Goal: Task Accomplishment & Management: Manage account settings

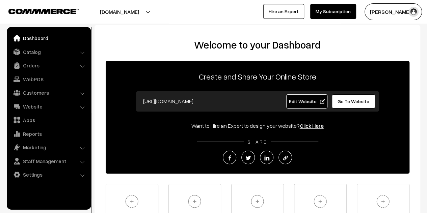
click at [344, 99] on span "Go To Website" at bounding box center [354, 102] width 32 height 6
click at [39, 107] on link "Website" at bounding box center [48, 107] width 80 height 12
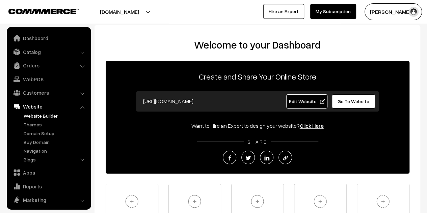
click at [37, 113] on link "Website Builder" at bounding box center [55, 115] width 67 height 7
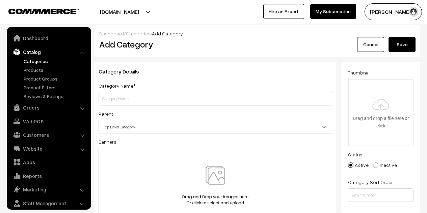
click at [217, 98] on input "text" at bounding box center [216, 99] width 234 height 14
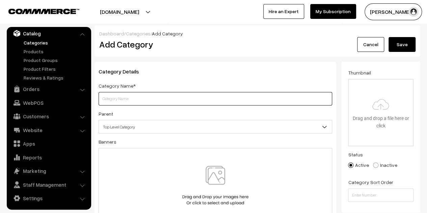
paste input "Saree Collections"
type input "Saree Collections"
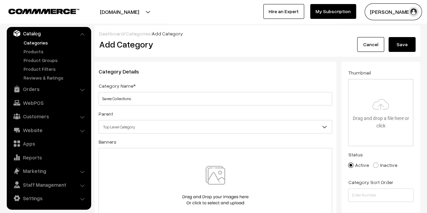
click at [211, 174] on img at bounding box center [216, 186] width 70 height 40
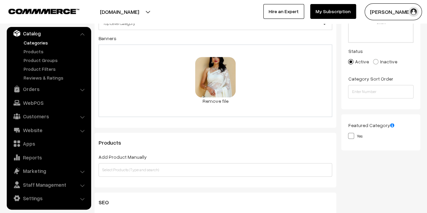
scroll to position [0, 0]
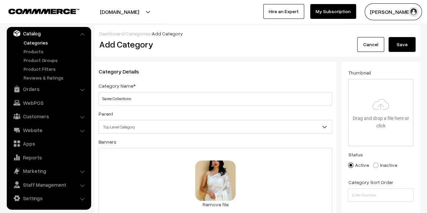
drag, startPoint x: 401, startPoint y: 46, endPoint x: 396, endPoint y: 46, distance: 4.4
click at [401, 46] on button "Save" at bounding box center [402, 44] width 27 height 15
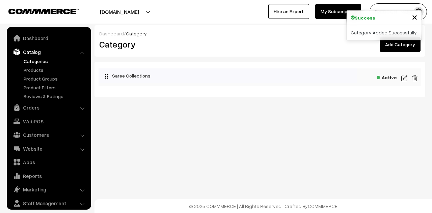
scroll to position [19, 0]
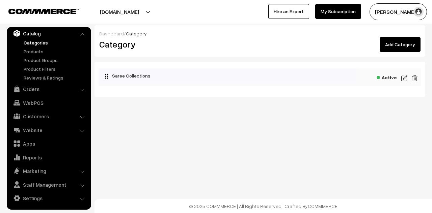
click at [406, 77] on img at bounding box center [405, 78] width 6 height 8
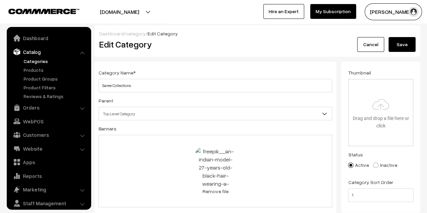
scroll to position [19, 0]
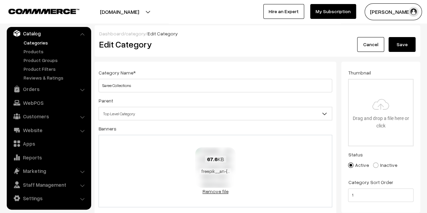
click at [216, 192] on link "Remove file" at bounding box center [215, 191] width 41 height 7
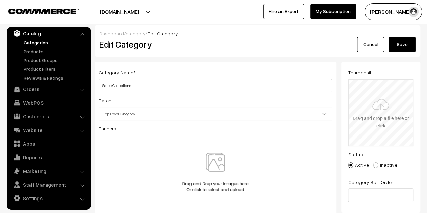
click at [376, 116] on input "file" at bounding box center [381, 113] width 64 height 66
type input "C:\fakepath\freepik__an-indian-model-27-years-old-black-hair-wearing-a-__94436.…"
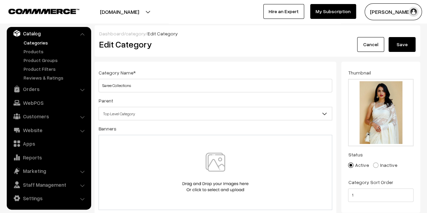
click at [398, 42] on button "Save" at bounding box center [402, 44] width 27 height 15
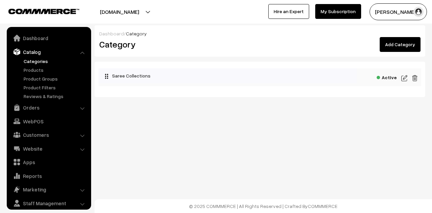
scroll to position [19, 0]
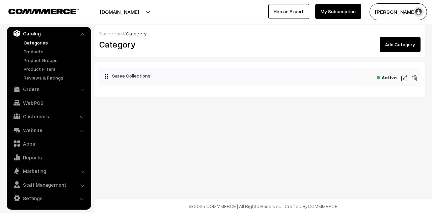
click at [393, 49] on link "Add Category" at bounding box center [400, 44] width 41 height 15
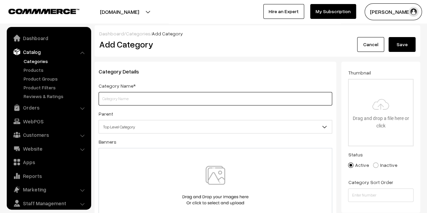
scroll to position [19, 0]
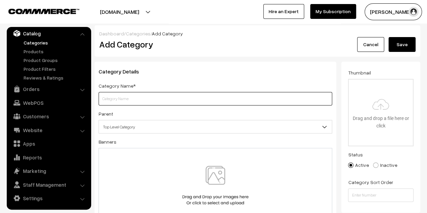
paste input "Western Collections"
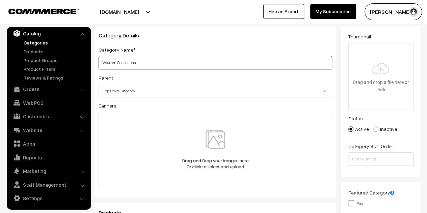
scroll to position [68, 0]
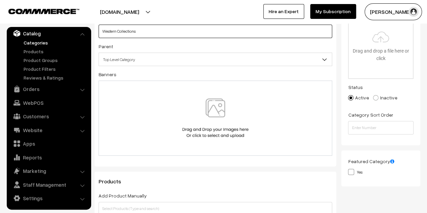
type input "Western Collections"
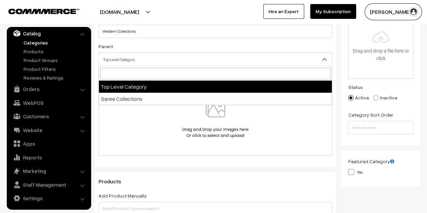
click at [261, 63] on span "Top Level Category" at bounding box center [215, 60] width 233 height 12
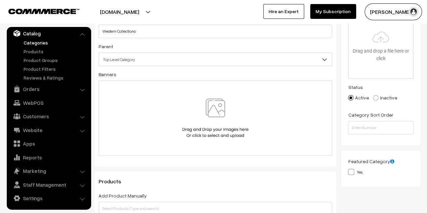
click at [261, 63] on span "Top Level Category" at bounding box center [215, 60] width 233 height 12
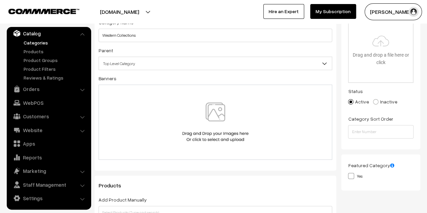
scroll to position [0, 0]
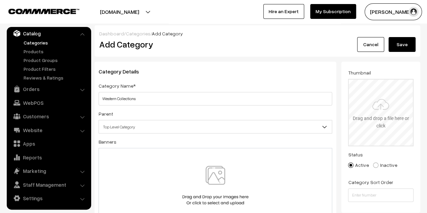
click at [385, 98] on input "file" at bounding box center [381, 113] width 64 height 66
type input "C:\fakepath\preview16.jpg"
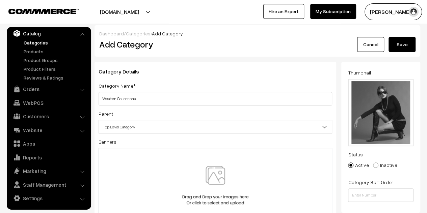
click at [402, 41] on button "Save" at bounding box center [402, 44] width 27 height 15
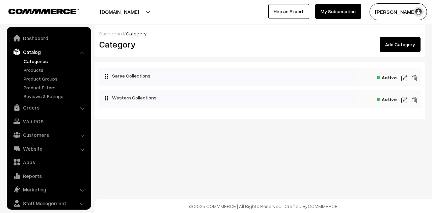
scroll to position [19, 0]
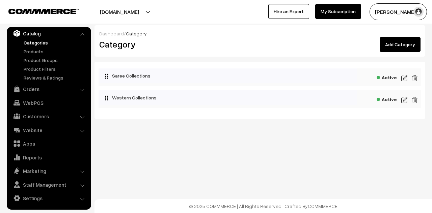
click at [399, 46] on link "Add Category" at bounding box center [400, 44] width 41 height 15
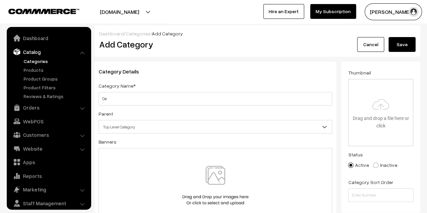
scroll to position [19, 0]
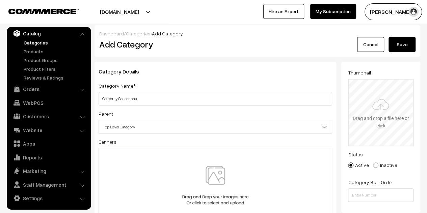
type input "Celebrity Collections"
click at [376, 102] on input "file" at bounding box center [381, 113] width 64 height 66
type input "C:\fakepath\high-fashion-look-glamor-stylish-sexy-smiling-beautiful-traveler-ha…"
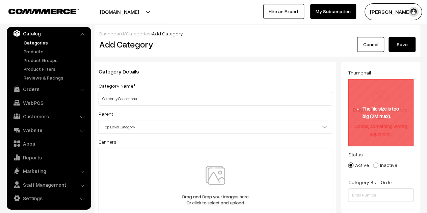
click at [382, 107] on input "file" at bounding box center [381, 113] width 64 height 66
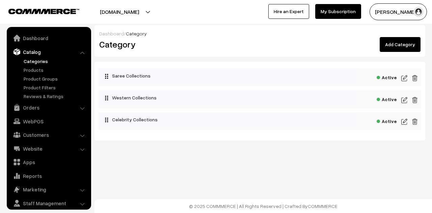
scroll to position [19, 0]
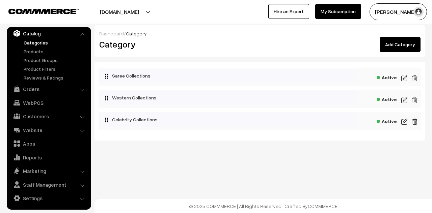
click at [392, 43] on link "Add Category" at bounding box center [400, 44] width 41 height 15
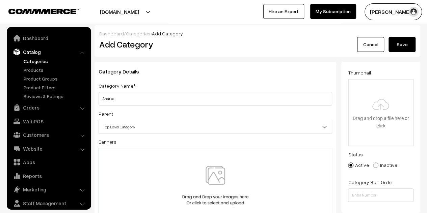
scroll to position [19, 0]
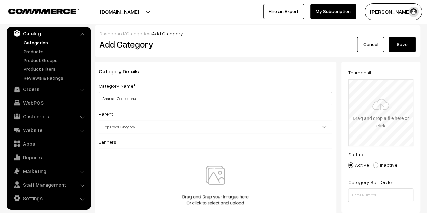
click at [382, 111] on input "file" at bounding box center [381, 113] width 64 height 66
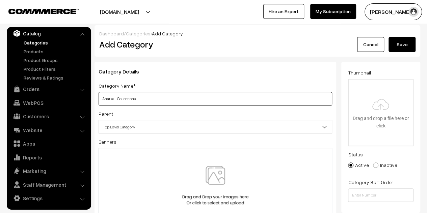
drag, startPoint x: 116, startPoint y: 100, endPoint x: 99, endPoint y: 98, distance: 16.6
click at [99, 98] on input "Anarkali Collections" at bounding box center [216, 99] width 234 height 14
type input "Co-ords Collections"
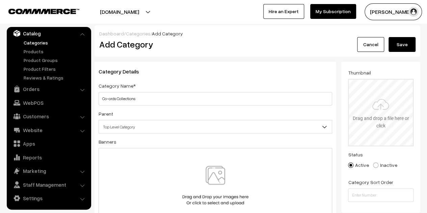
click at [380, 107] on input "file" at bounding box center [381, 113] width 64 height 66
type input "C:\fakepath\sexy-luxurious-woman-dress-autumn-collection (1).jpg"
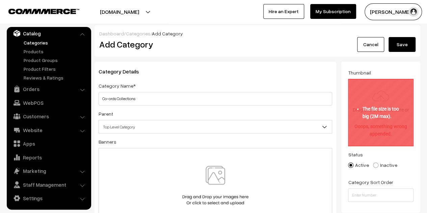
click at [386, 100] on input "file" at bounding box center [381, 113] width 64 height 66
type input "C:\fakepath\sexy-luxurious-woman-dress-autumn-collection.jpg"
click at [381, 118] on input "file" at bounding box center [381, 113] width 64 height 66
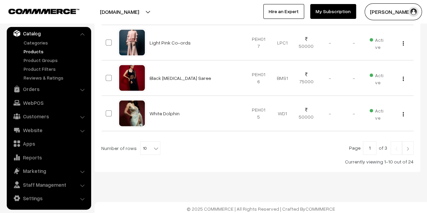
scroll to position [376, 0]
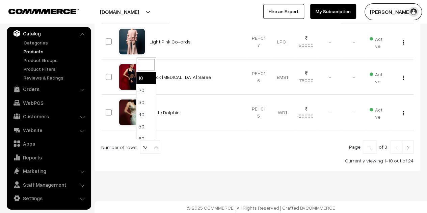
click at [155, 145] on b at bounding box center [156, 147] width 7 height 7
select select "100"
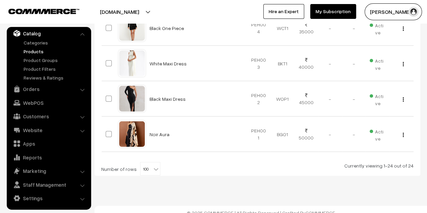
scroll to position [854, 0]
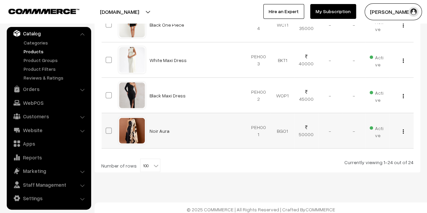
click at [404, 130] on img "button" at bounding box center [403, 132] width 1 height 4
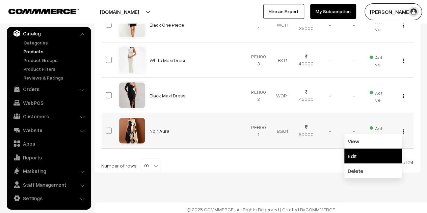
click at [356, 153] on link "Edit" at bounding box center [372, 156] width 57 height 15
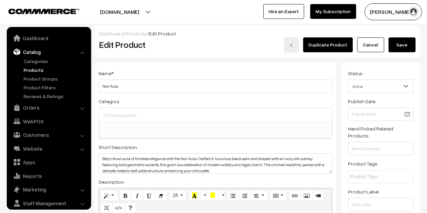
select select
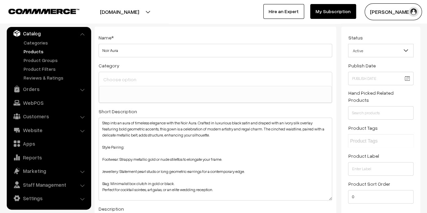
drag, startPoint x: 329, startPoint y: 137, endPoint x: 327, endPoint y: 201, distance: 63.5
click at [327, 201] on textarea "Step into an aura of timeless elegance with the Noir Aura. Crafted in luxurious…" at bounding box center [216, 159] width 234 height 83
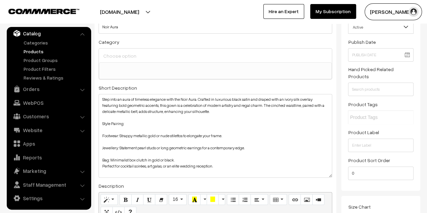
scroll to position [70, 0]
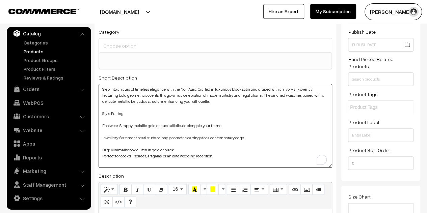
drag, startPoint x: 230, startPoint y: 158, endPoint x: 103, endPoint y: 109, distance: 135.9
click at [103, 109] on textarea "Step into an aura of timeless elegance with the Noir Aura. Crafted in luxurious…" at bounding box center [216, 126] width 234 height 84
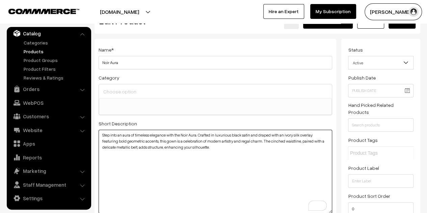
scroll to position [0, 0]
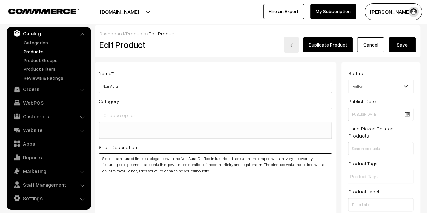
type textarea "Step into an aura of timeless elegance with the Noir Aura. Crafted in luxurious…"
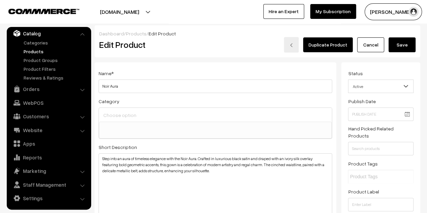
click at [394, 47] on button "Save" at bounding box center [402, 44] width 27 height 15
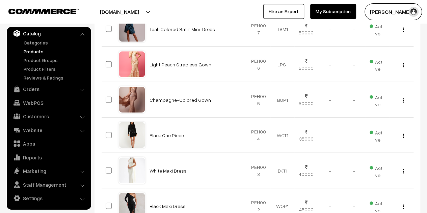
scroll to position [854, 0]
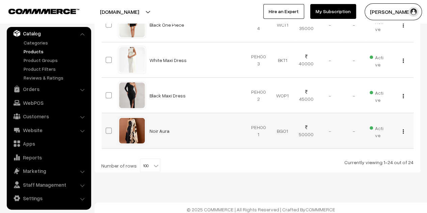
click at [401, 128] on div "View Edit Delete" at bounding box center [402, 131] width 16 height 7
click at [403, 130] on img "button" at bounding box center [403, 132] width 1 height 4
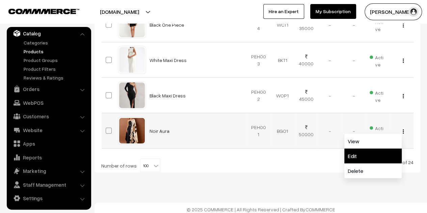
click at [353, 152] on link "Edit" at bounding box center [372, 156] width 57 height 15
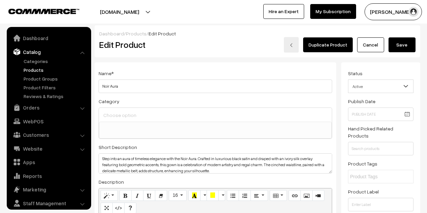
select select
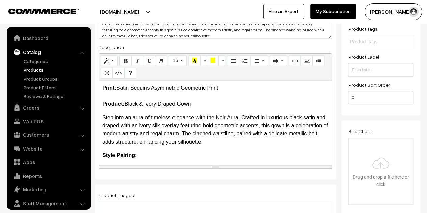
scroll to position [19, 0]
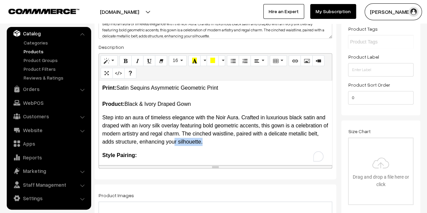
drag, startPoint x: 212, startPoint y: 141, endPoint x: 205, endPoint y: 139, distance: 7.7
click at [205, 139] on p "Step into an aura of timeless elegance with the Noir Aura. Crafted in luxurious…" at bounding box center [215, 130] width 226 height 32
drag, startPoint x: 188, startPoint y: 88, endPoint x: 162, endPoint y: 87, distance: 26.0
click at [162, 87] on span "Print: Satin Sequins Asymmetric Geometric Print Product: Black & Ivory Draped G…" at bounding box center [160, 96] width 116 height 22
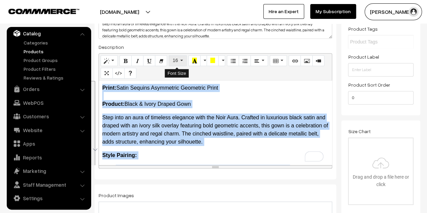
click at [181, 62] on button "16" at bounding box center [178, 60] width 18 height 11
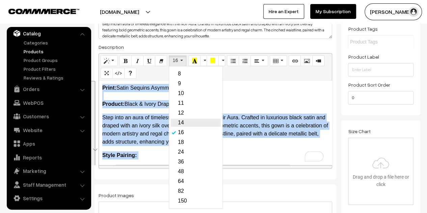
click at [183, 125] on link "14" at bounding box center [196, 123] width 50 height 8
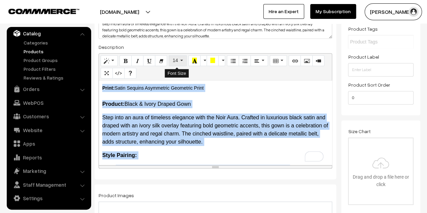
click at [181, 60] on button "14" at bounding box center [178, 60] width 18 height 11
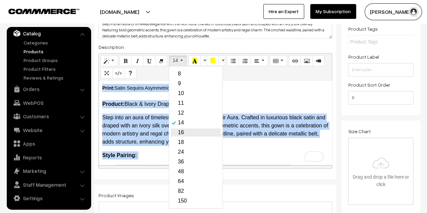
click at [185, 132] on link "16" at bounding box center [196, 133] width 50 height 8
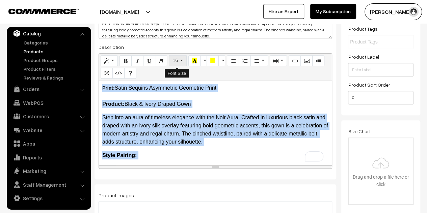
click at [182, 61] on button "16" at bounding box center [178, 60] width 18 height 11
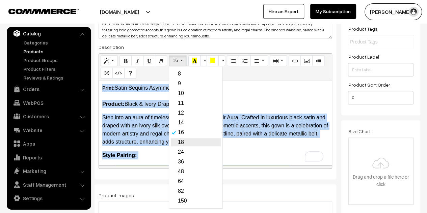
click at [183, 142] on link "18" at bounding box center [196, 142] width 50 height 8
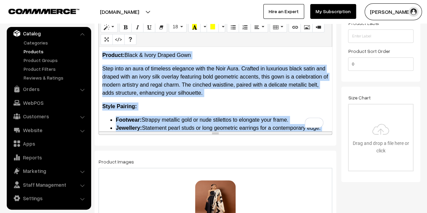
scroll to position [0, 0]
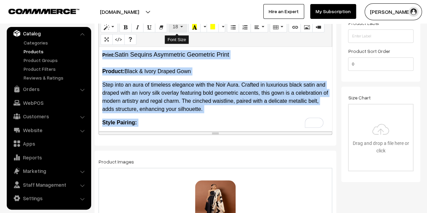
click at [178, 29] on button "18" at bounding box center [178, 27] width 18 height 11
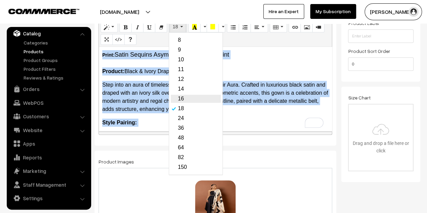
click at [181, 98] on link "16" at bounding box center [196, 99] width 50 height 8
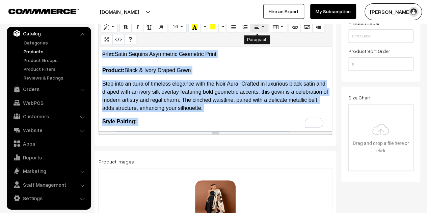
click at [255, 26] on icon "Paragraph" at bounding box center [256, 26] width 5 height 5
click at [284, 66] on p "Print: Satin Sequins Asymmetric Geometric Print Product: Black & Ivory Draped G…" at bounding box center [215, 62] width 226 height 24
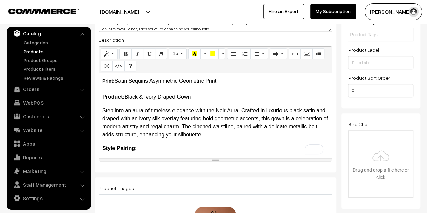
scroll to position [135, 0]
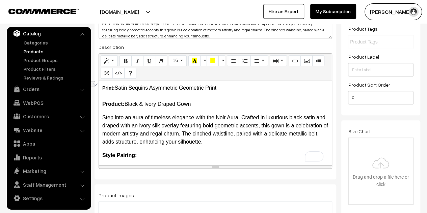
drag, startPoint x: 230, startPoint y: 89, endPoint x: 95, endPoint y: 87, distance: 134.8
click at [95, 87] on div "Name * Noir Aura Category Saree Collections Western Collections Celebrity Colle…" at bounding box center [216, 53] width 242 height 252
click at [176, 60] on span "16" at bounding box center [175, 60] width 5 height 5
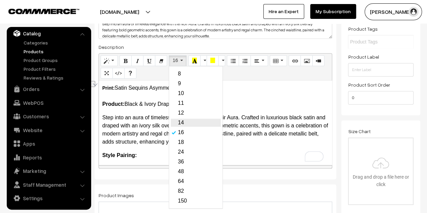
click at [181, 123] on link "14" at bounding box center [196, 123] width 50 height 8
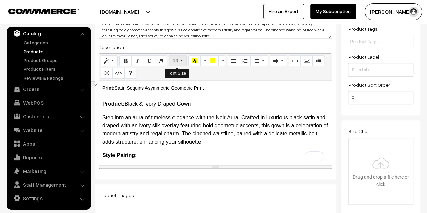
click at [179, 56] on button "14" at bounding box center [178, 60] width 18 height 11
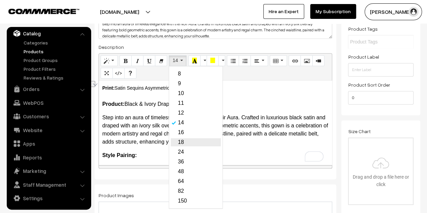
click at [183, 141] on link "18" at bounding box center [196, 142] width 50 height 8
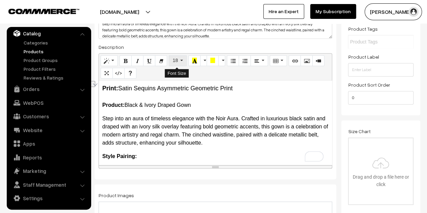
click at [181, 60] on button "18" at bounding box center [178, 60] width 18 height 11
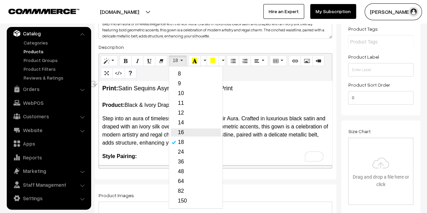
click at [193, 133] on link "16" at bounding box center [196, 133] width 50 height 8
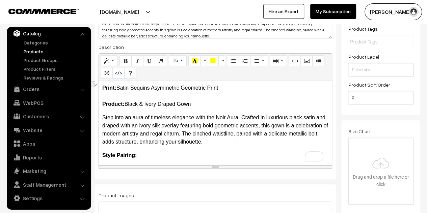
click at [254, 90] on p "Print: Satin Sequins Asymmetric Geometric Print Product: Black & Ivory Draped G…" at bounding box center [215, 96] width 226 height 24
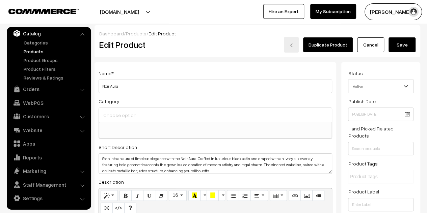
click at [401, 47] on button "Save" at bounding box center [402, 44] width 27 height 15
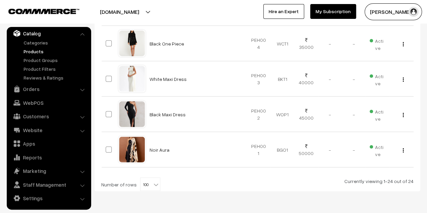
scroll to position [854, 0]
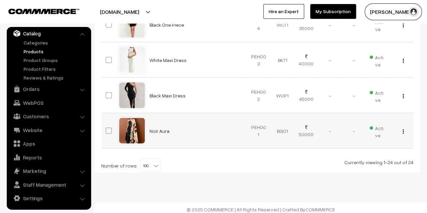
click at [402, 129] on div "View Edit Delete" at bounding box center [402, 131] width 16 height 7
click at [403, 130] on img "button" at bounding box center [403, 132] width 1 height 4
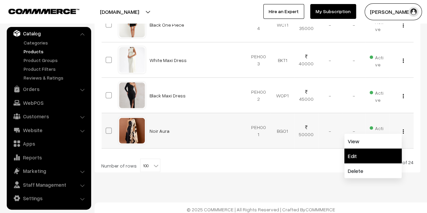
click at [354, 153] on link "Edit" at bounding box center [372, 156] width 57 height 15
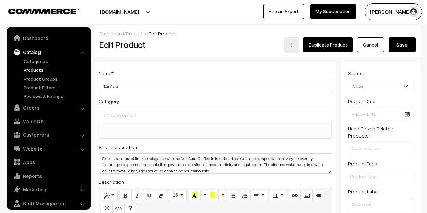
select select
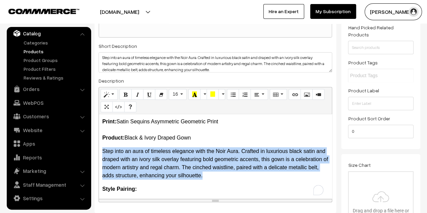
drag, startPoint x: 238, startPoint y: 176, endPoint x: 108, endPoint y: 149, distance: 132.5
click at [98, 155] on div "Name * Noir Aura Category Saree Collections Western Collections Celebrity Colle…" at bounding box center [216, 87] width 242 height 252
click at [178, 95] on button "16" at bounding box center [178, 94] width 18 height 11
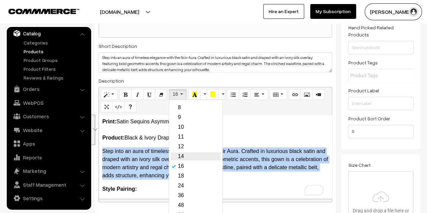
click at [181, 156] on link "14" at bounding box center [196, 157] width 50 height 8
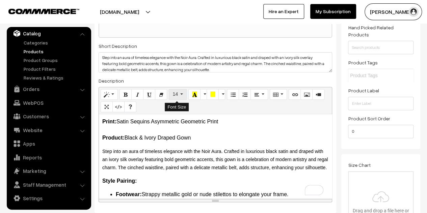
click at [180, 94] on button "14" at bounding box center [178, 94] width 18 height 11
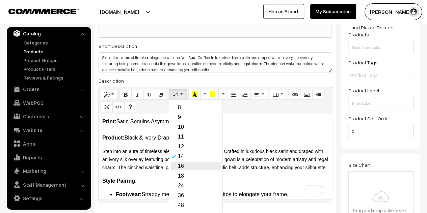
click at [185, 166] on link "16" at bounding box center [196, 166] width 50 height 8
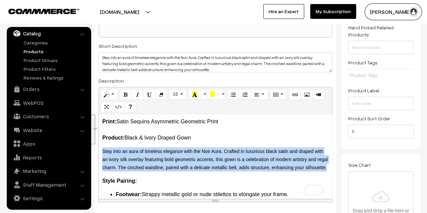
drag, startPoint x: 129, startPoint y: 174, endPoint x: 101, endPoint y: 154, distance: 34.5
click at [101, 154] on div "Print: Satin Sequins Asymmetric Geometric Print Product: Black & Ivory Draped G…" at bounding box center [215, 156] width 233 height 84
click at [181, 94] on button "14" at bounding box center [178, 94] width 18 height 11
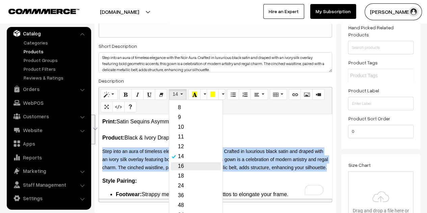
click at [177, 168] on link "16" at bounding box center [196, 166] width 50 height 8
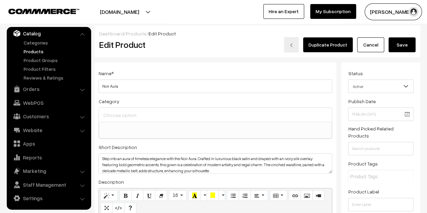
click at [399, 40] on button "Save" at bounding box center [402, 44] width 27 height 15
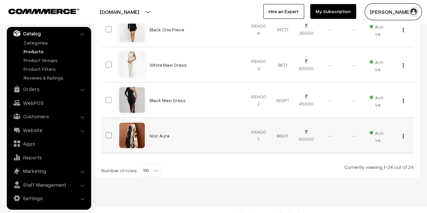
scroll to position [854, 0]
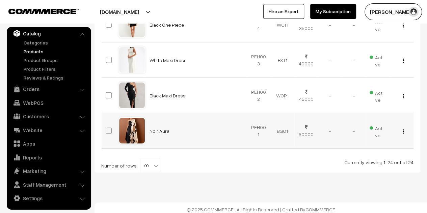
click at [404, 129] on button "button" at bounding box center [404, 131] width 2 height 5
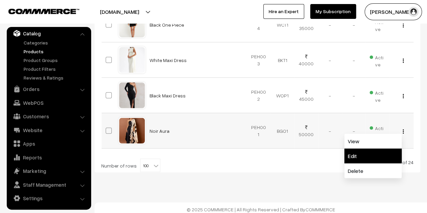
click at [369, 151] on link "Edit" at bounding box center [372, 156] width 57 height 15
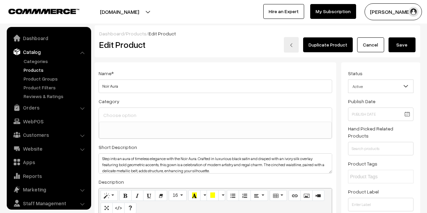
select select
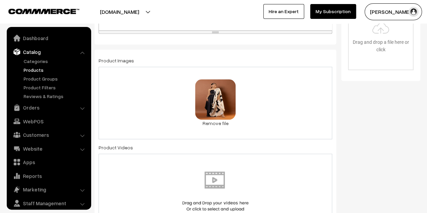
scroll to position [68, 0]
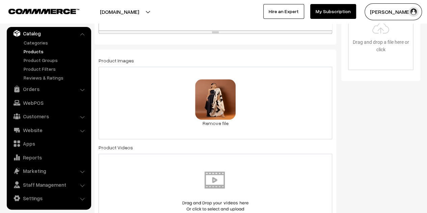
click at [271, 102] on div "0.3 MB VedikaM_12_12_2024_1736_1080x.jpg Check Error Remove file" at bounding box center [216, 103] width 234 height 73
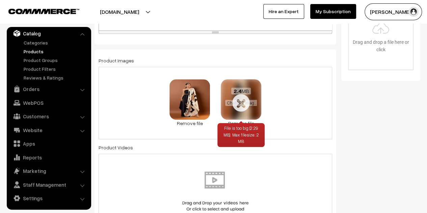
drag, startPoint x: 243, startPoint y: 106, endPoint x: 241, endPoint y: 112, distance: 5.6
click at [243, 106] on div "ChatGPT Image Aug 11, 2025, 09_31_03 PM.png" at bounding box center [241, 103] width 32 height 7
click at [242, 123] on div "File is too big (2.29 MB). Max filesize: 2 MB" at bounding box center [241, 135] width 47 height 24
click at [247, 122] on link "Remove file" at bounding box center [241, 123] width 41 height 7
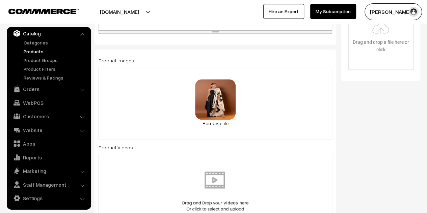
click at [271, 98] on div "0.3 MB VedikaM_12_12_2024_1736_1080x.jpg Check Error Remove file" at bounding box center [216, 103] width 234 height 73
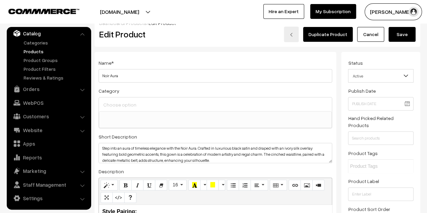
scroll to position [0, 0]
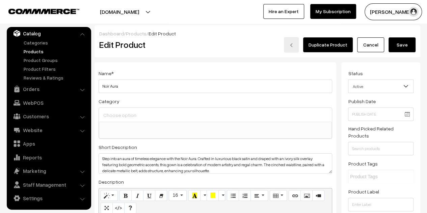
click at [408, 43] on button "Save" at bounding box center [402, 44] width 27 height 15
